Goal: Information Seeking & Learning: Check status

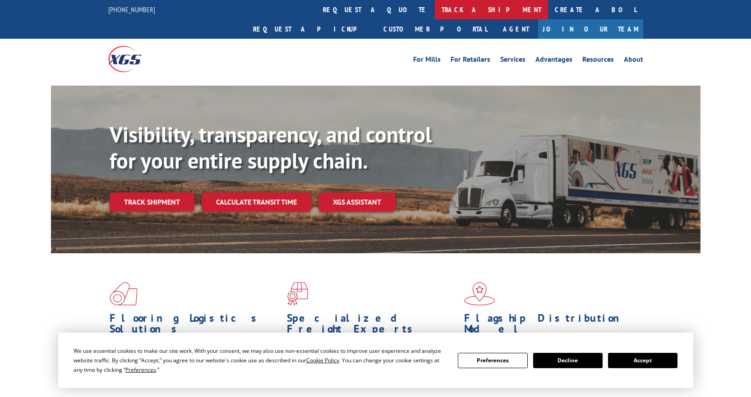
click at [435, 10] on link "track a shipment" at bounding box center [491, 9] width 113 height 19
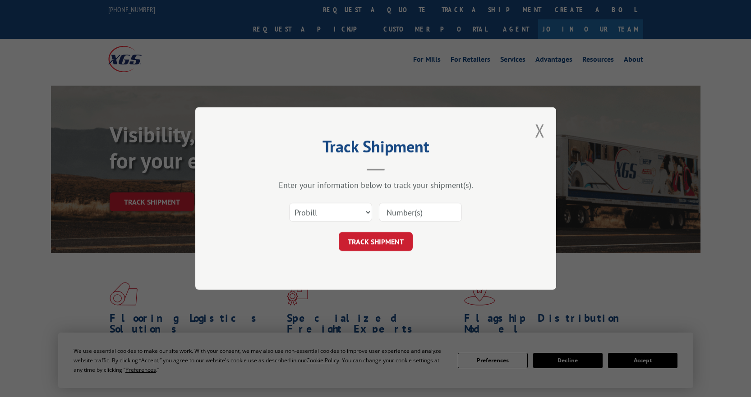
click at [406, 212] on input at bounding box center [420, 212] width 83 height 19
paste input "16566652"
type input "16566652"
click at [388, 235] on button "TRACK SHIPMENT" at bounding box center [376, 241] width 74 height 19
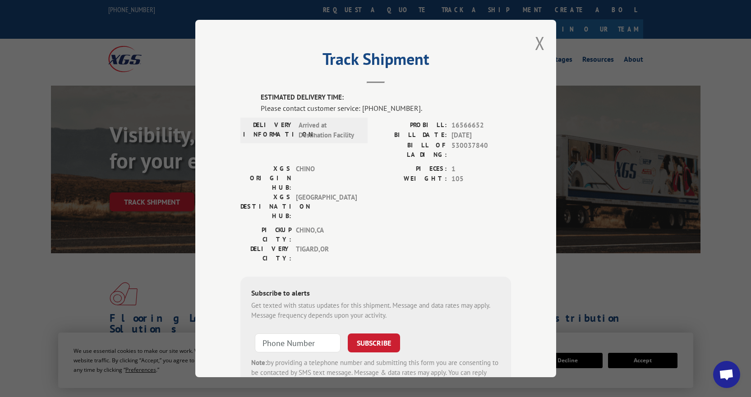
click at [481, 175] on span "105" at bounding box center [481, 179] width 60 height 10
click at [535, 42] on button "Close modal" at bounding box center [540, 43] width 10 height 24
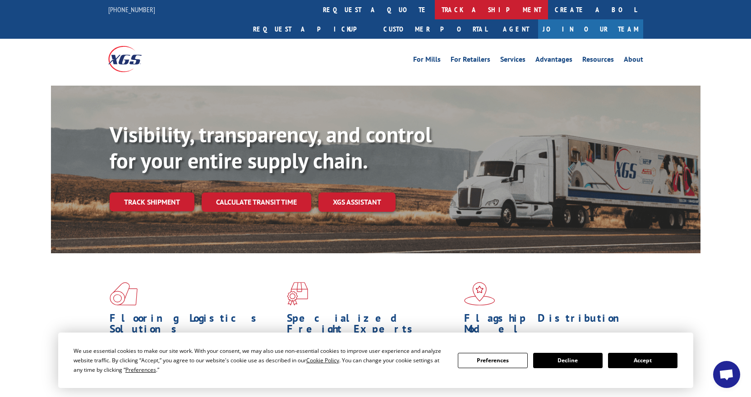
click at [435, 4] on link "track a shipment" at bounding box center [491, 9] width 113 height 19
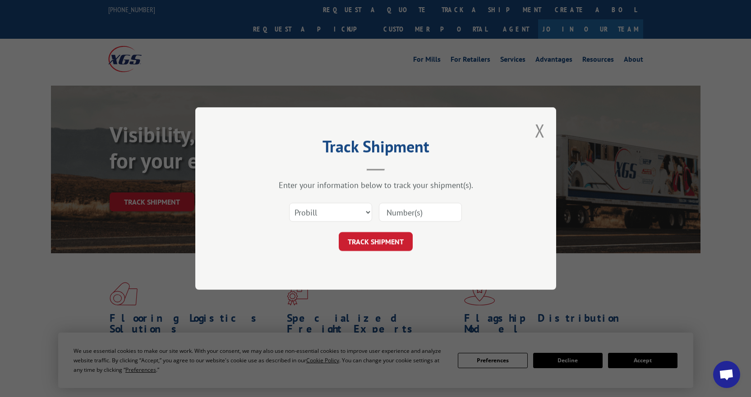
click at [413, 206] on input at bounding box center [420, 212] width 83 height 19
paste input "17496344"
type input "17496344"
click at [389, 238] on button "TRACK SHIPMENT" at bounding box center [376, 241] width 74 height 19
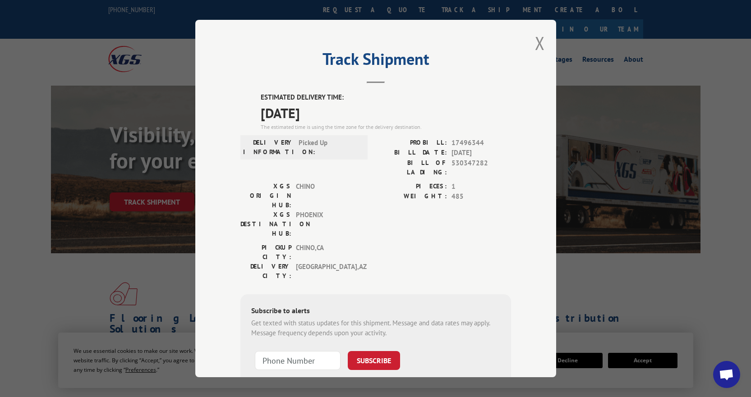
drag, startPoint x: 538, startPoint y: 41, endPoint x: 605, endPoint y: 53, distance: 68.3
click at [538, 41] on button "Close modal" at bounding box center [540, 43] width 10 height 24
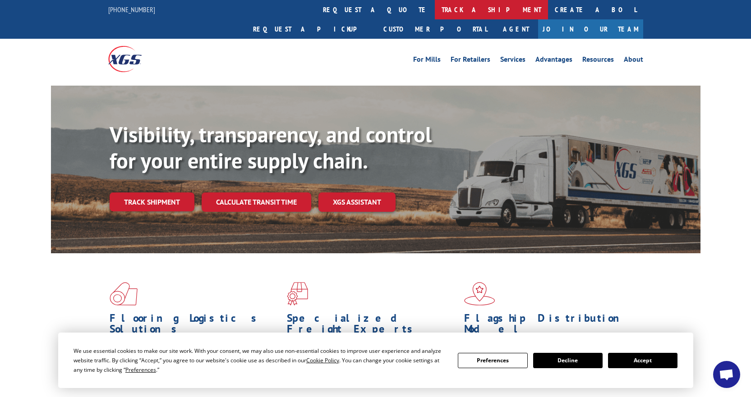
click at [435, 11] on link "track a shipment" at bounding box center [491, 9] width 113 height 19
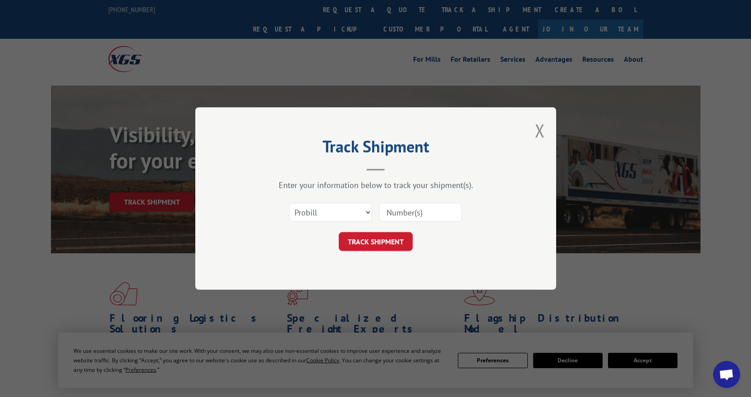
click at [415, 209] on input at bounding box center [420, 212] width 83 height 19
paste input "17496343"
type input "17496343"
click at [397, 234] on button "TRACK SHIPMENT" at bounding box center [376, 241] width 74 height 19
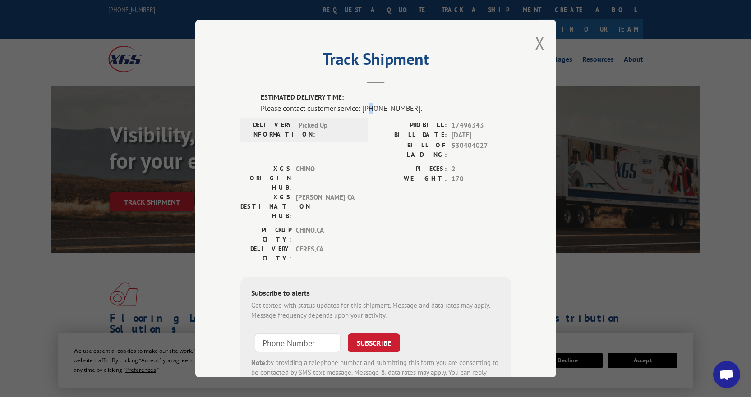
click at [367, 111] on div "Please contact customer service: [PHONE_NUMBER]." at bounding box center [386, 108] width 250 height 11
drag, startPoint x: 360, startPoint y: 109, endPoint x: 408, endPoint y: 109, distance: 47.8
click at [408, 109] on div "Please contact customer service: [PHONE_NUMBER]." at bounding box center [386, 108] width 250 height 11
copy div "844) 947-7447."
